Goal: Task Accomplishment & Management: Manage account settings

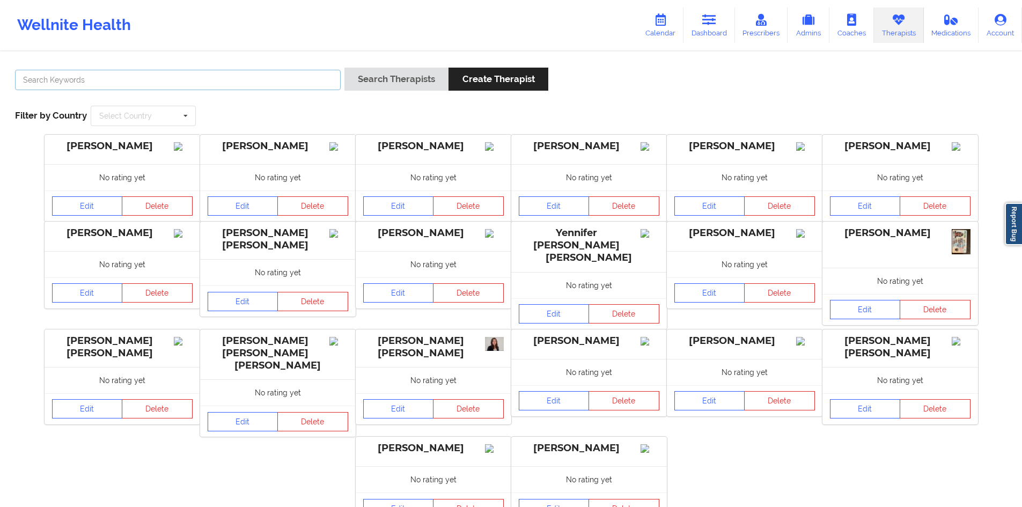
click at [231, 70] on input "text" at bounding box center [178, 80] width 326 height 20
type input "anais"
click at [344, 68] on button "Search Therapists" at bounding box center [396, 79] width 104 height 23
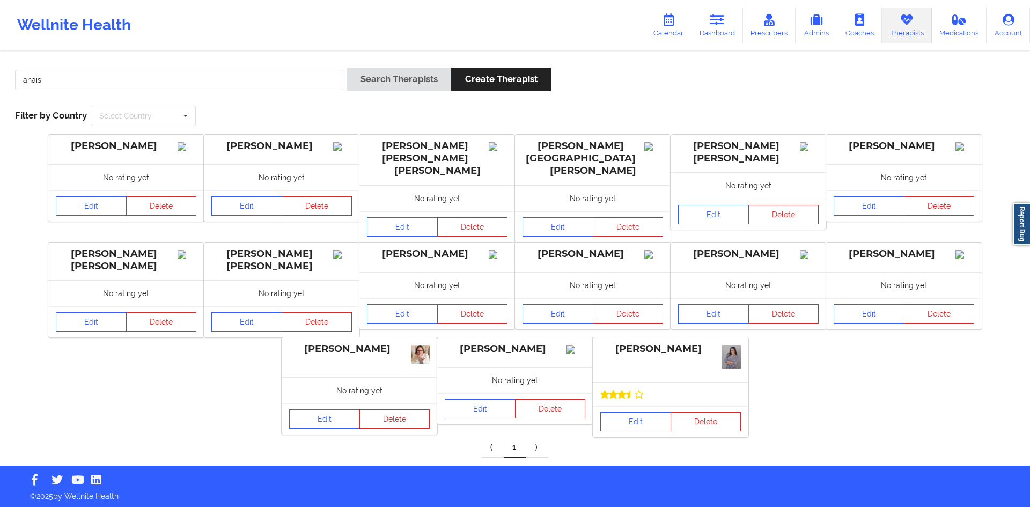
click at [668, 345] on div "[PERSON_NAME]" at bounding box center [670, 349] width 141 height 12
click at [645, 412] on link "Edit" at bounding box center [635, 421] width 71 height 19
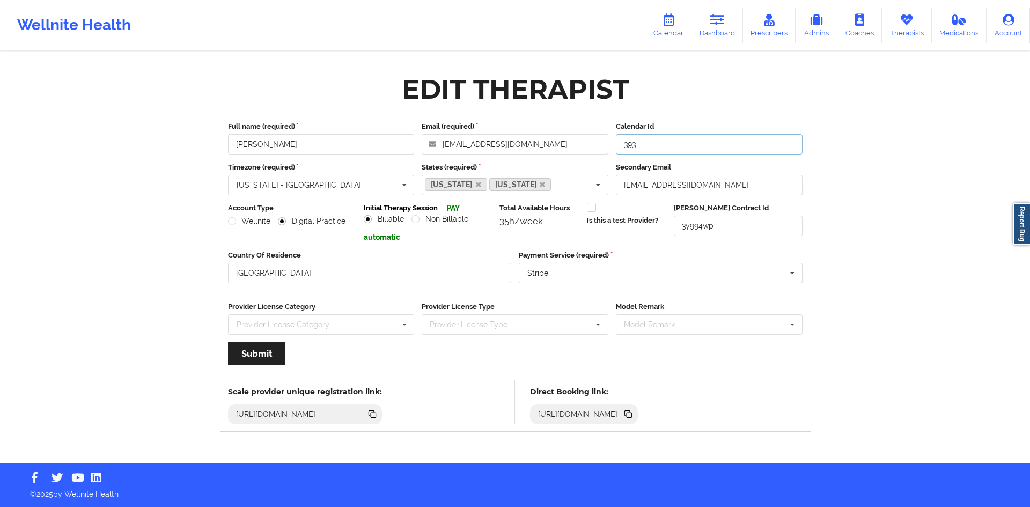
click at [650, 146] on input "393" at bounding box center [709, 144] width 187 height 20
click at [895, 24] on link "Therapists" at bounding box center [907, 25] width 50 height 35
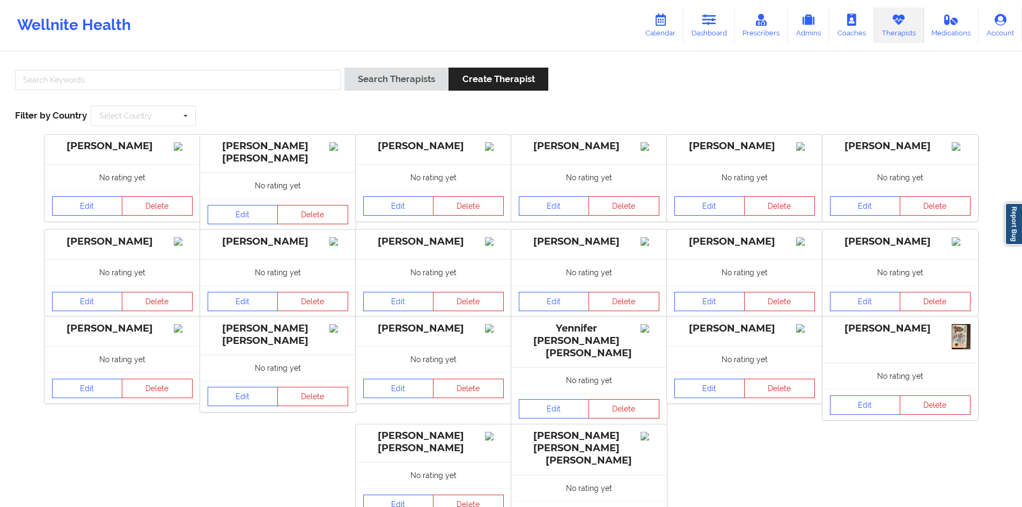
drag, startPoint x: 172, startPoint y: 62, endPoint x: 170, endPoint y: 68, distance: 6.3
click at [172, 62] on div "Search Therapists Create Therapist Filter by Country Select Country [GEOGRAPHIC…" at bounding box center [511, 97] width 1007 height 74
click at [168, 75] on input "text" at bounding box center [178, 80] width 326 height 20
type input "C [PERSON_NAME]"
click at [344, 68] on button "Search Therapists" at bounding box center [396, 79] width 104 height 23
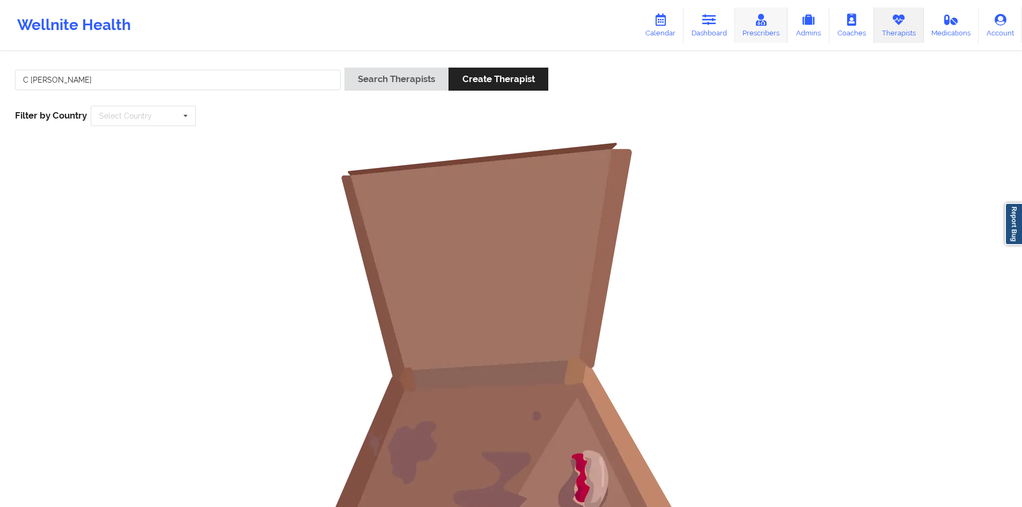
click at [758, 22] on icon at bounding box center [761, 20] width 14 height 12
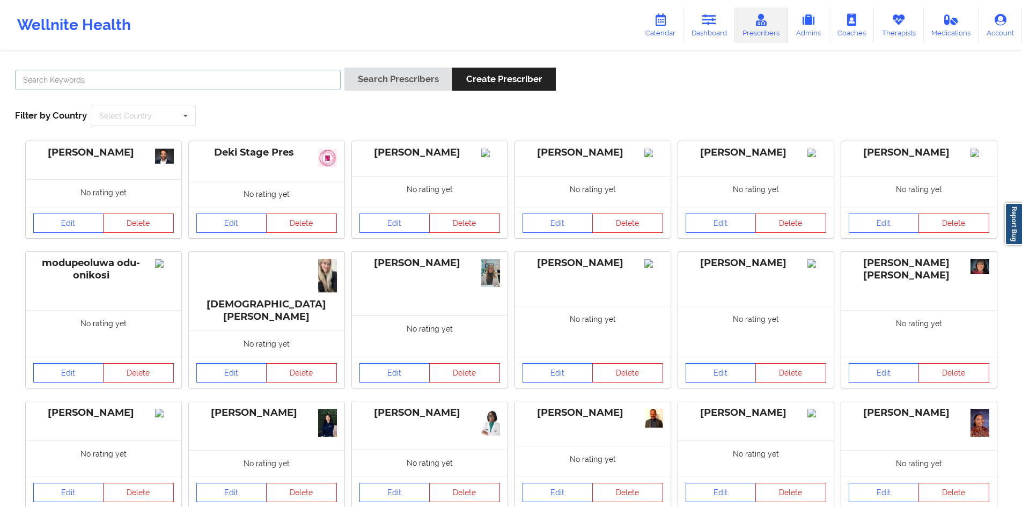
click at [166, 85] on input "text" at bounding box center [178, 80] width 326 height 20
type input "C [PERSON_NAME]"
click at [344, 68] on button "Search Prescribers" at bounding box center [398, 79] width 108 height 23
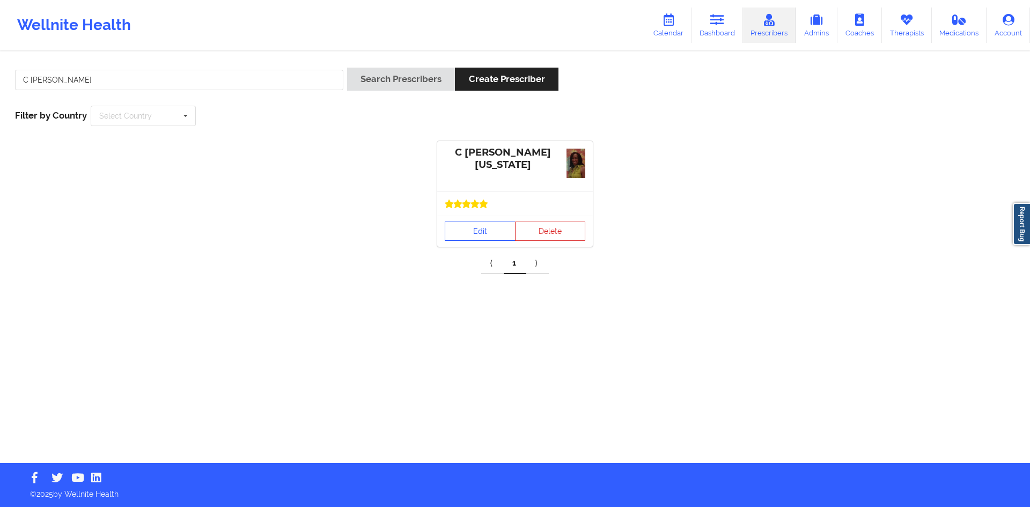
click at [485, 232] on link "Edit" at bounding box center [480, 231] width 71 height 19
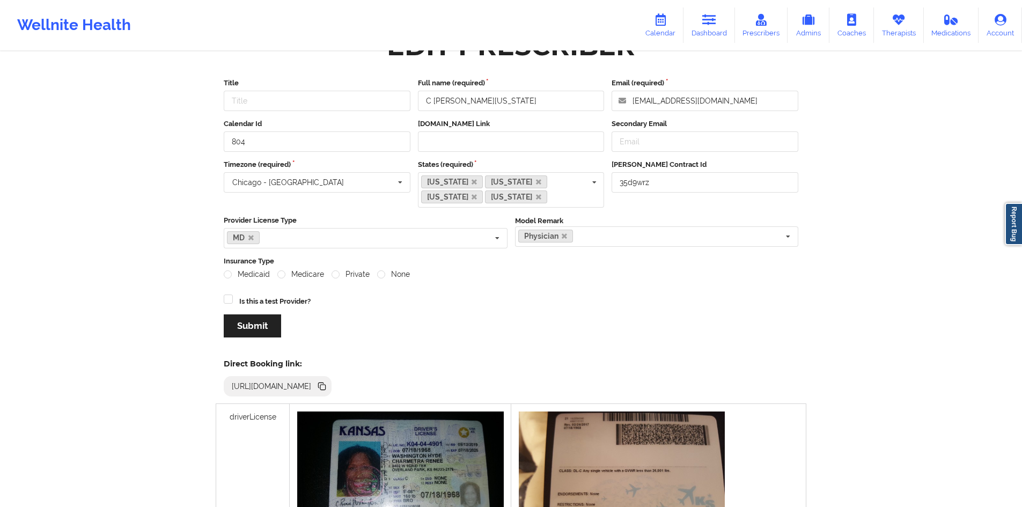
scroll to position [16, 0]
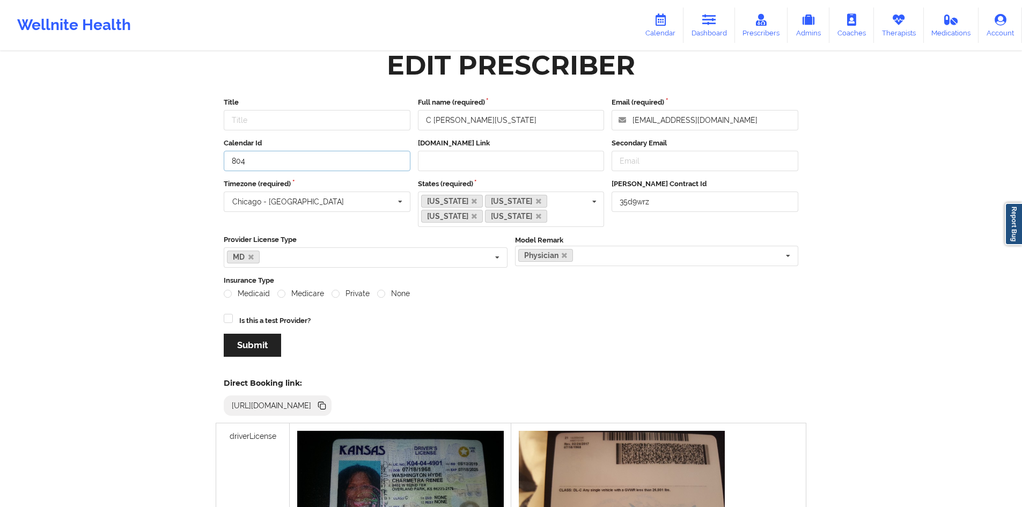
click at [313, 162] on input "804" at bounding box center [317, 161] width 187 height 20
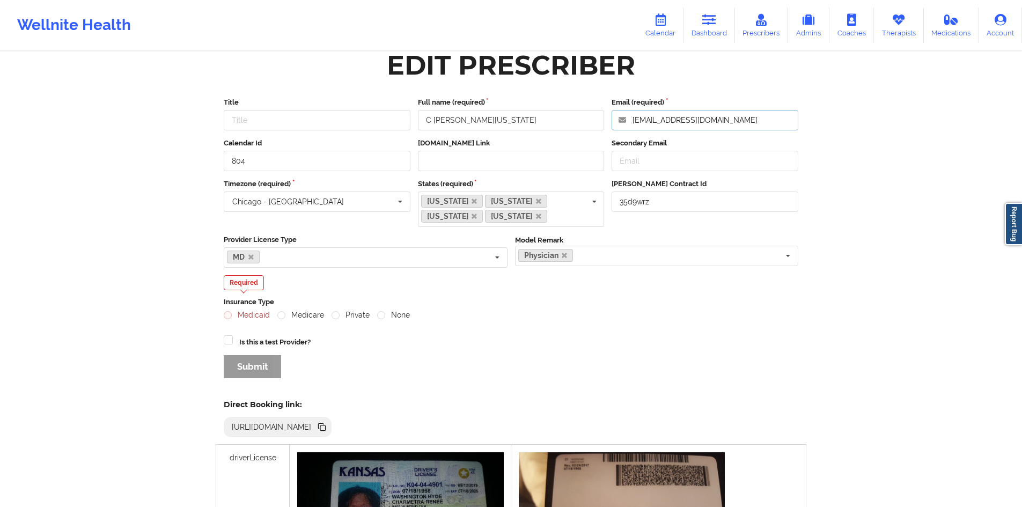
click at [676, 124] on input "[EMAIL_ADDRESS][DOMAIN_NAME]" at bounding box center [705, 120] width 187 height 20
